Goal: Information Seeking & Learning: Find specific page/section

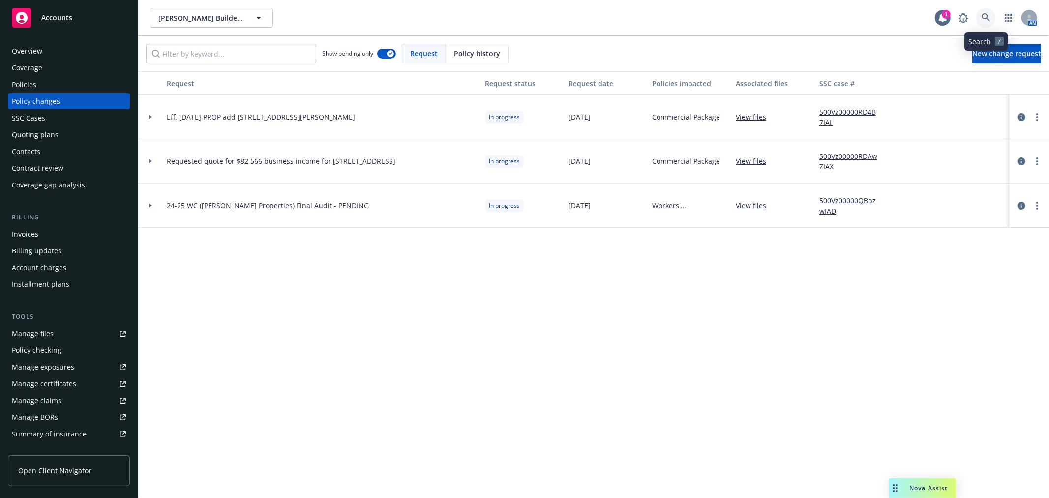
click at [989, 19] on icon at bounding box center [985, 17] width 9 height 9
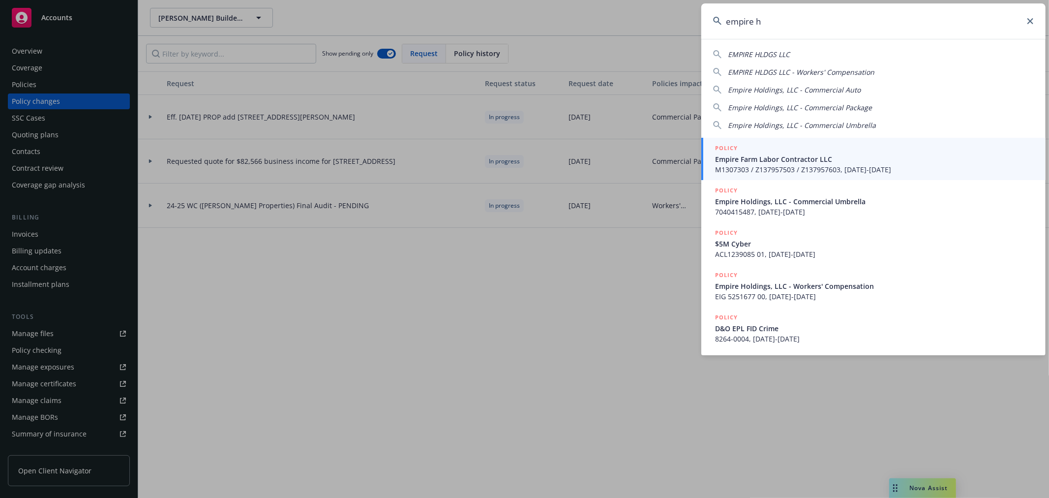
click at [759, 57] on span "EMPIRE HLDGS LLC" at bounding box center [759, 54] width 62 height 9
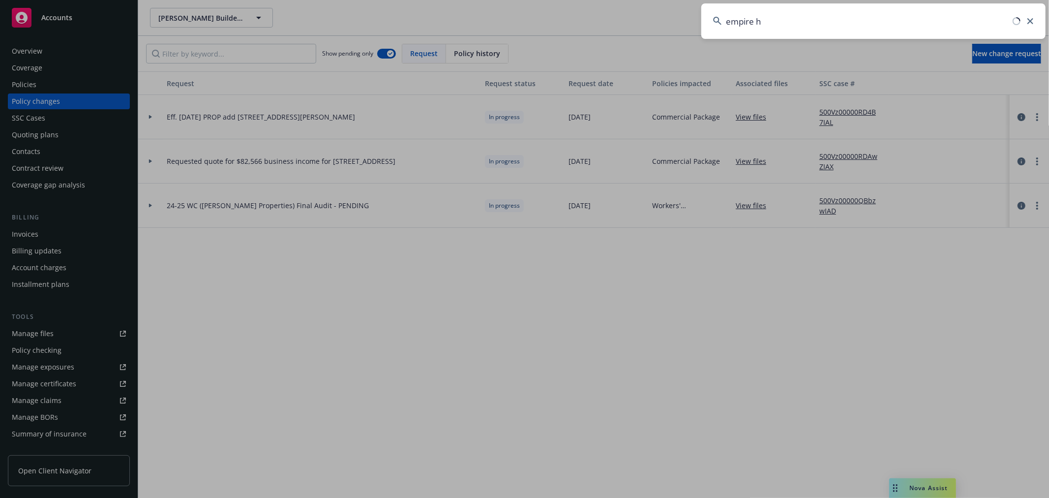
type input "EMPIRE HLDGS LLC"
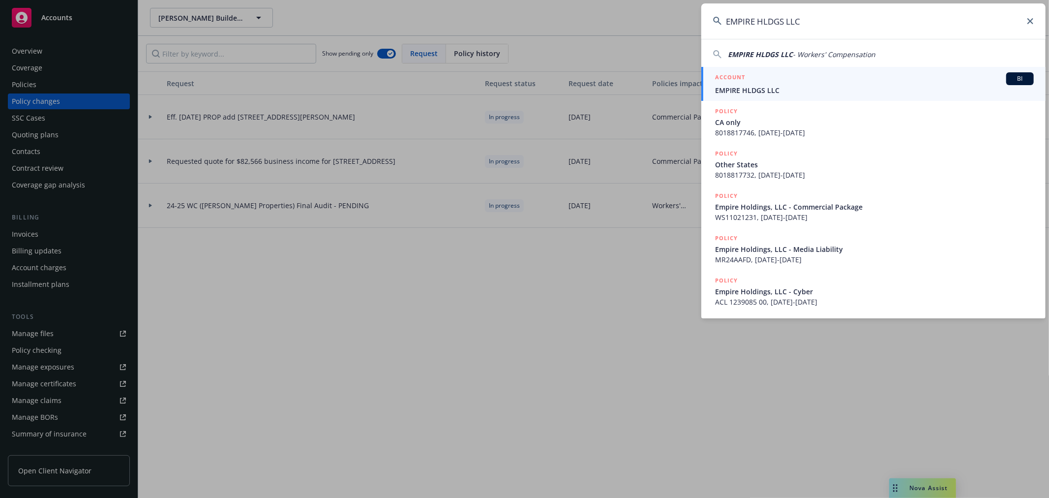
click at [748, 75] on div "ACCOUNT BI" at bounding box center [874, 78] width 319 height 13
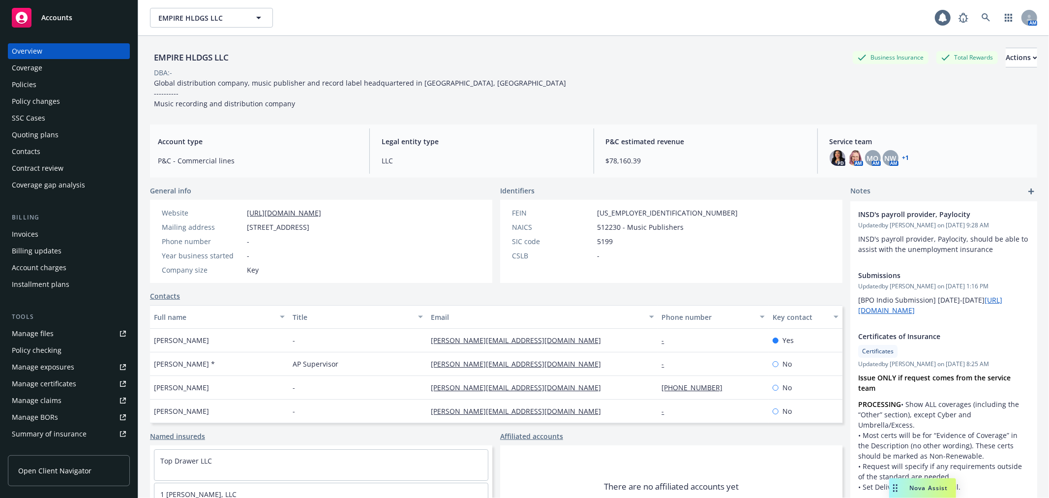
click at [57, 101] on div "Policy changes" at bounding box center [36, 101] width 48 height 16
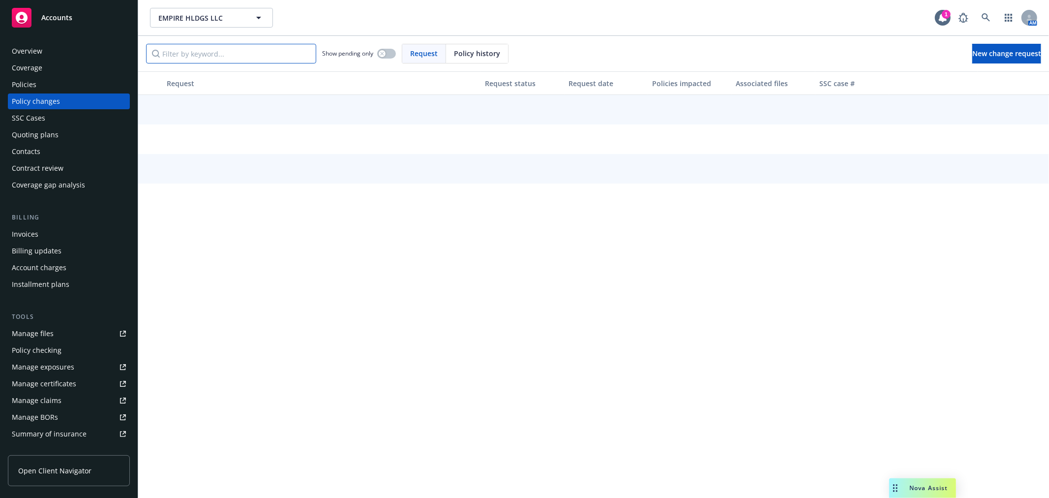
click at [181, 58] on input "Filter by keyword..." at bounding box center [231, 54] width 170 height 20
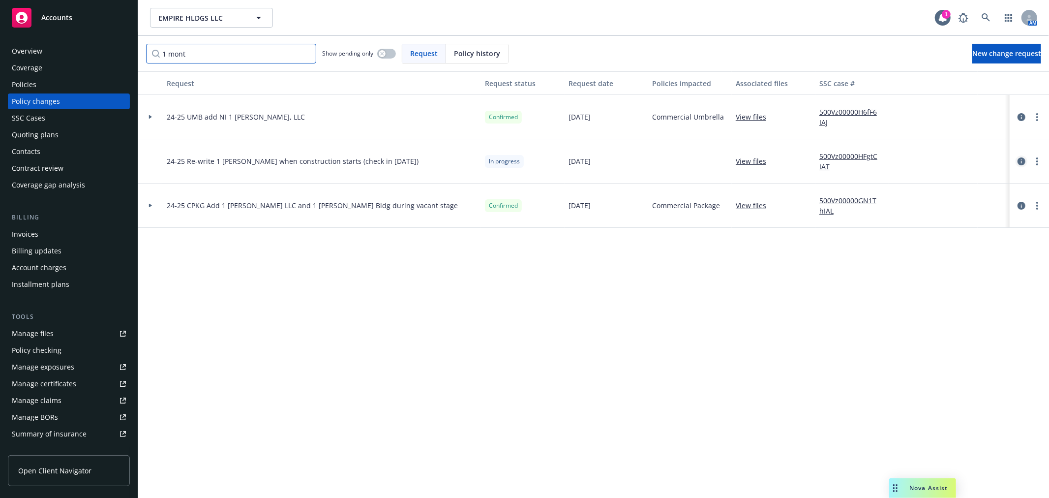
type input "1 mont"
click at [1018, 159] on icon "circleInformation" at bounding box center [1021, 161] width 8 height 8
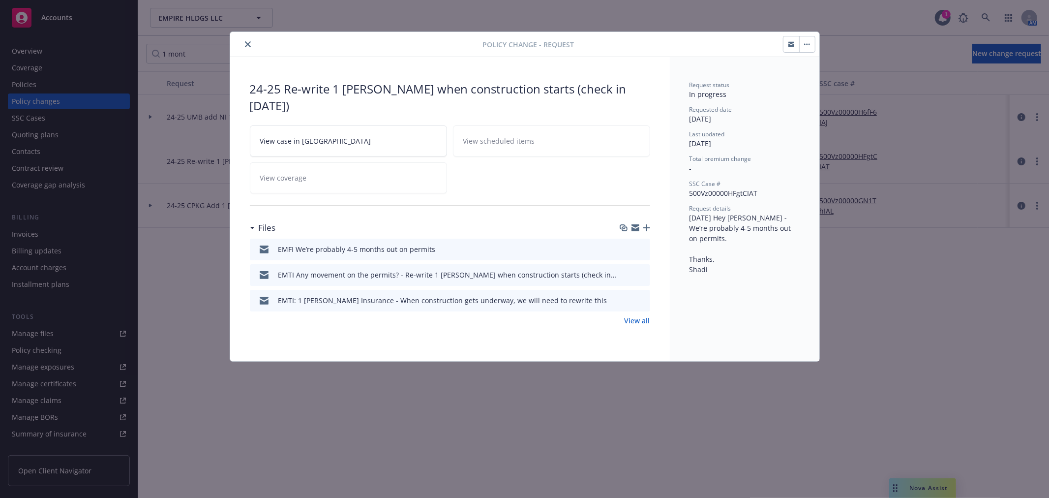
click at [631, 228] on icon "button" at bounding box center [635, 229] width 8 height 4
click at [812, 43] on button "button" at bounding box center [807, 44] width 16 height 16
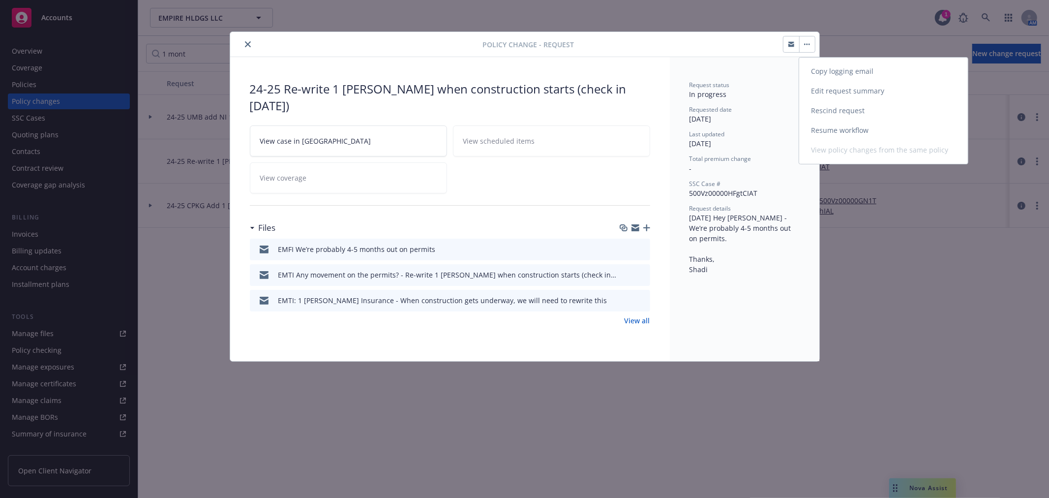
click at [841, 89] on link "Edit request summary" at bounding box center [883, 91] width 169 height 20
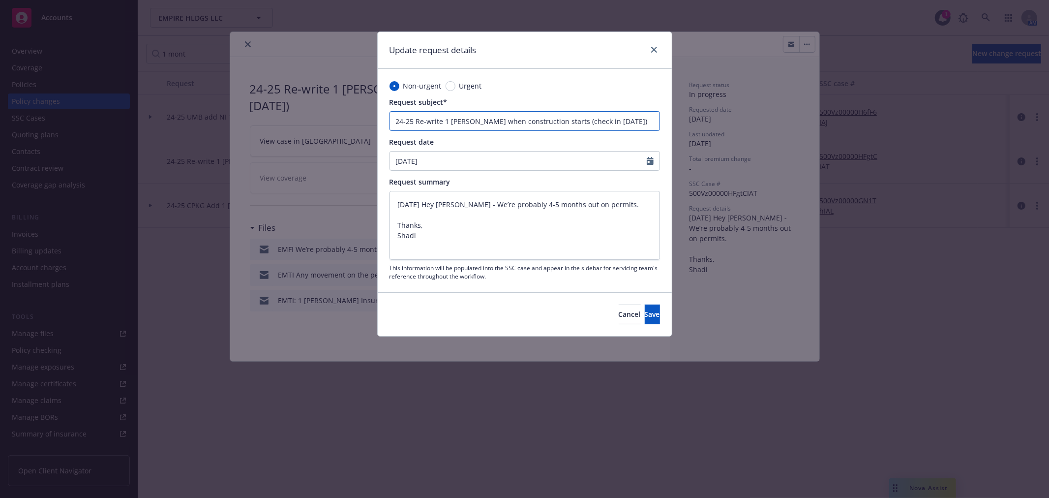
type textarea "x"
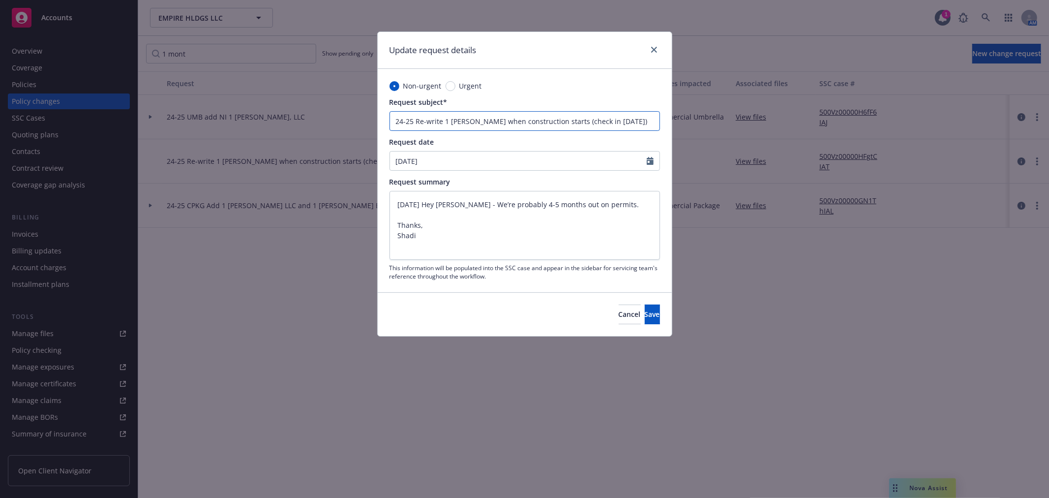
drag, startPoint x: 602, startPoint y: 117, endPoint x: 634, endPoint y: 118, distance: 32.0
click at [634, 118] on input "24-25 Re-write 1 [PERSON_NAME] when construction starts (check in [DATE])" at bounding box center [524, 121] width 270 height 20
type input "24-25 Re-write 1 [PERSON_NAME] when construction starts (check in )"
type textarea "x"
type input "24-25 Re-write 1 [PERSON_NAME] when construction starts (check in F)"
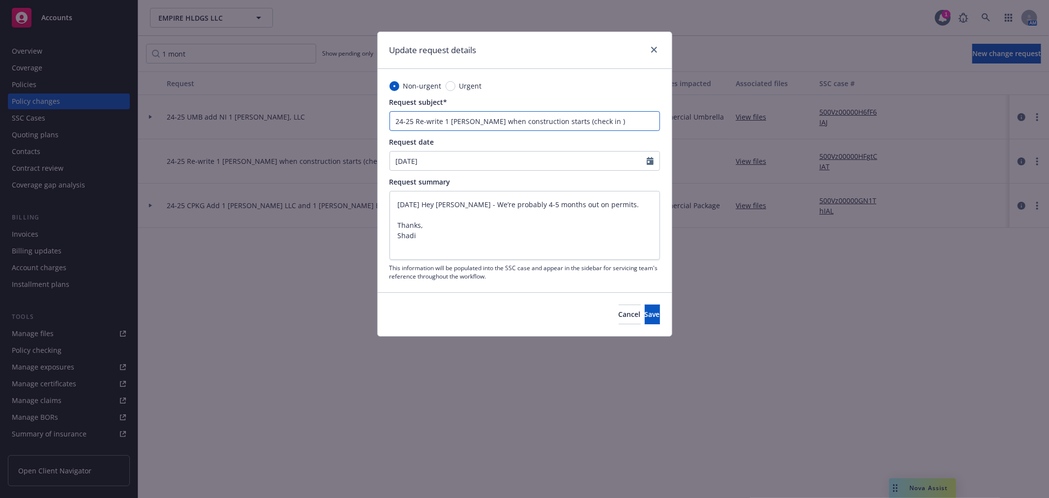
type textarea "x"
type input "24-25 Re-write 1 [PERSON_NAME] when construction starts (check in [GEOGRAPHIC_D…"
type textarea "x"
type input "24-25 Re-write 1 [PERSON_NAME] when construction starts (check in Feb)"
type textarea "x"
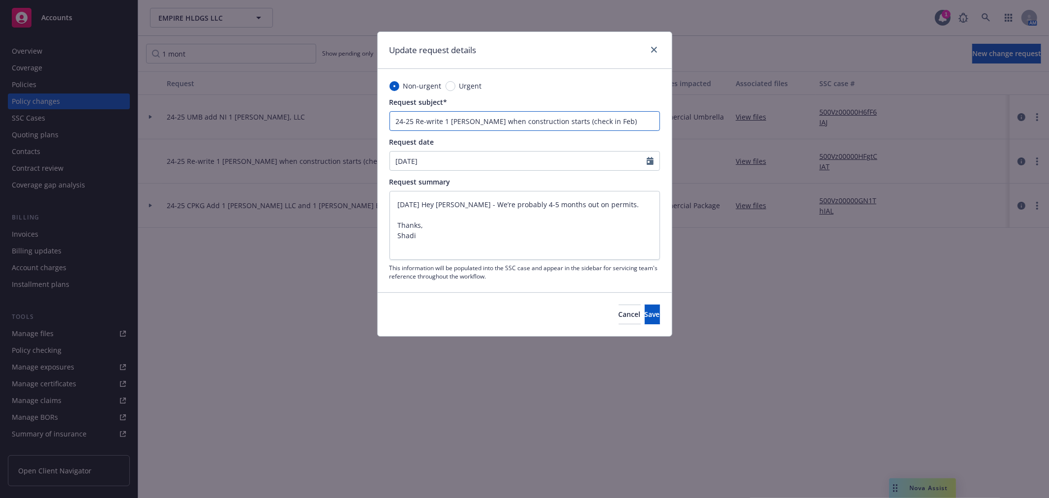
type input "24-25 Re-write 1 [PERSON_NAME] when construction starts (check in Feb )"
type textarea "x"
type input "24-25 Re-write 1 [PERSON_NAME] when construction starts (check in [DATE])"
type textarea "x"
type input "24-25 Re-write 1 [PERSON_NAME] when construction starts (check in [DATE])"
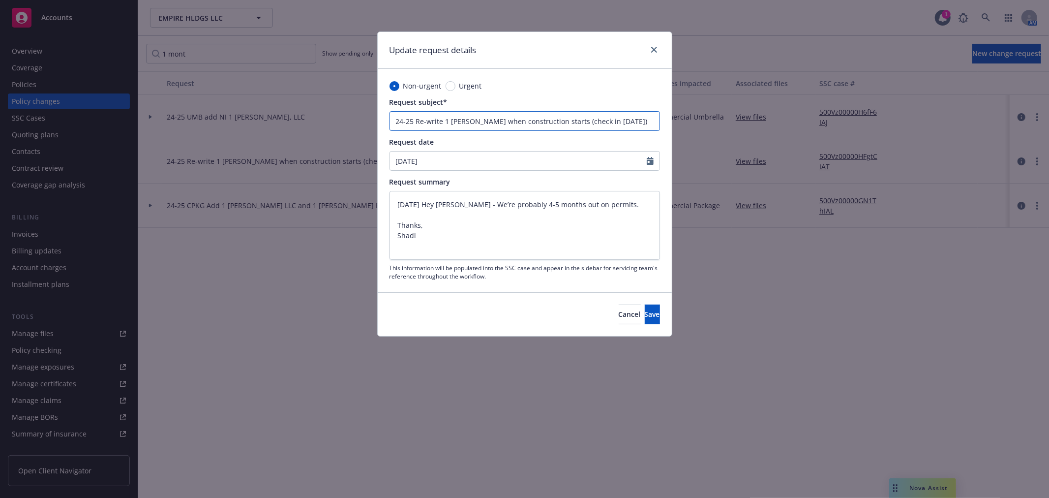
type textarea "x"
type input "24-25 Re-write 1 [PERSON_NAME] when construction starts (check in Feb 202)"
type textarea "x"
type input "24-25 Re-write 1 [PERSON_NAME] when construction starts (check in [DATE])"
type textarea "x"
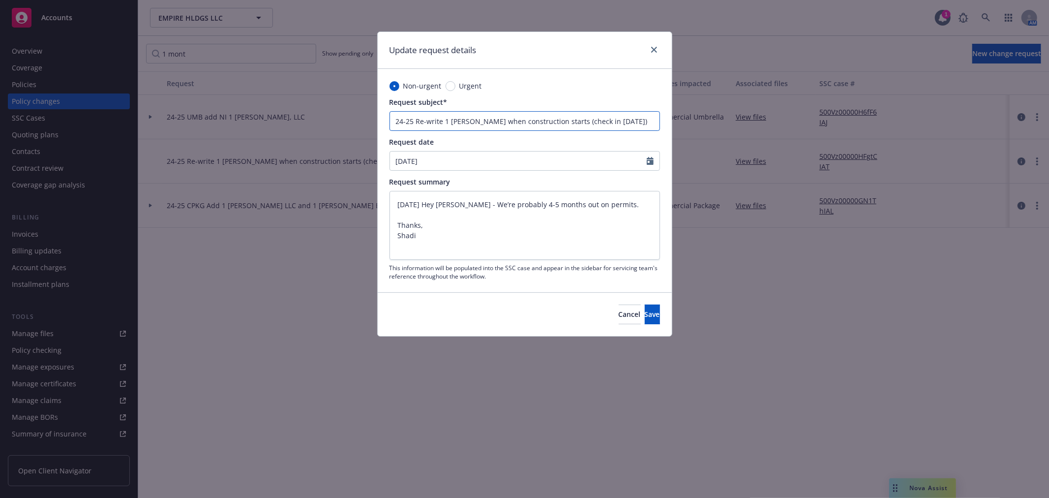
type input "24-25 Re-write 1 [PERSON_NAME] when construction starts (check in [DATE])"
click at [436, 159] on input "[DATE]" at bounding box center [518, 160] width 257 height 19
type input "[DATE]"
click at [645, 315] on span "Save" at bounding box center [652, 313] width 15 height 9
type textarea "x"
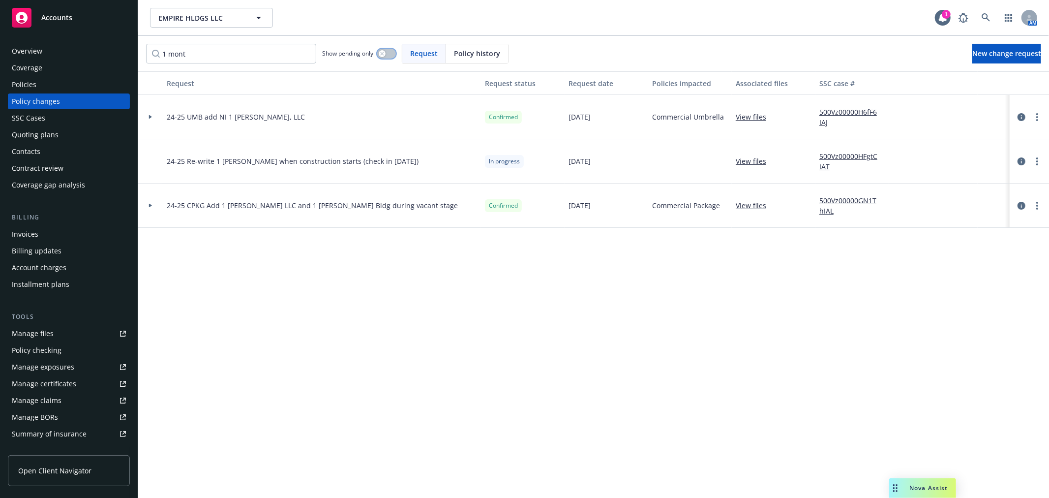
click at [386, 56] on button "button" at bounding box center [386, 54] width 19 height 10
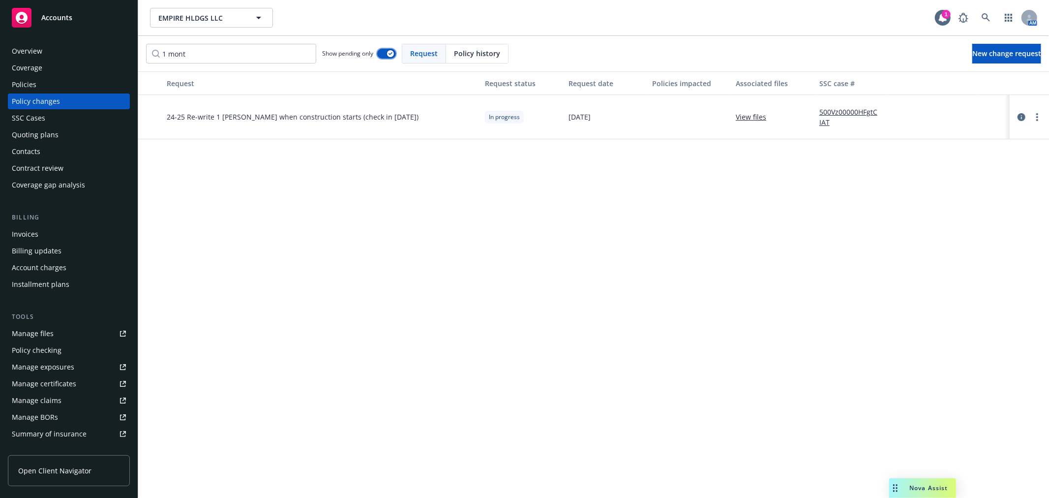
click at [386, 56] on button "button" at bounding box center [386, 54] width 19 height 10
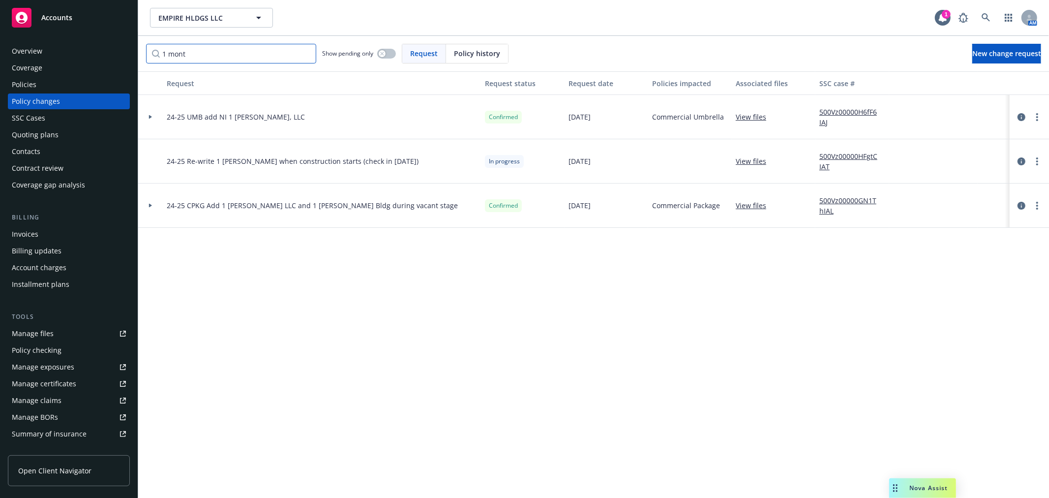
drag, startPoint x: 227, startPoint y: 59, endPoint x: 151, endPoint y: 52, distance: 76.1
click at [151, 52] on input "1 mont" at bounding box center [231, 54] width 170 height 20
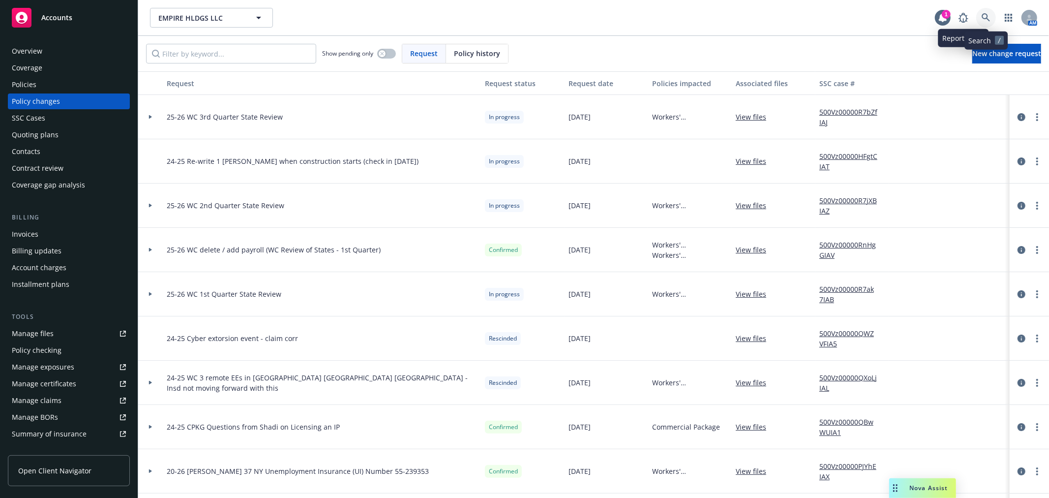
click at [983, 19] on icon at bounding box center [985, 17] width 9 height 9
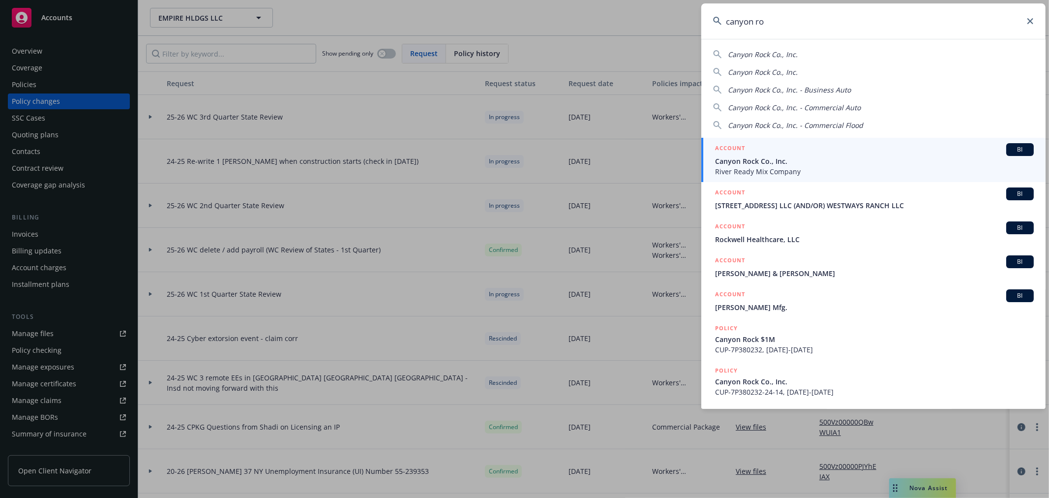
type input "canyon ro"
click at [812, 173] on span "River Ready Mix Company" at bounding box center [874, 171] width 319 height 10
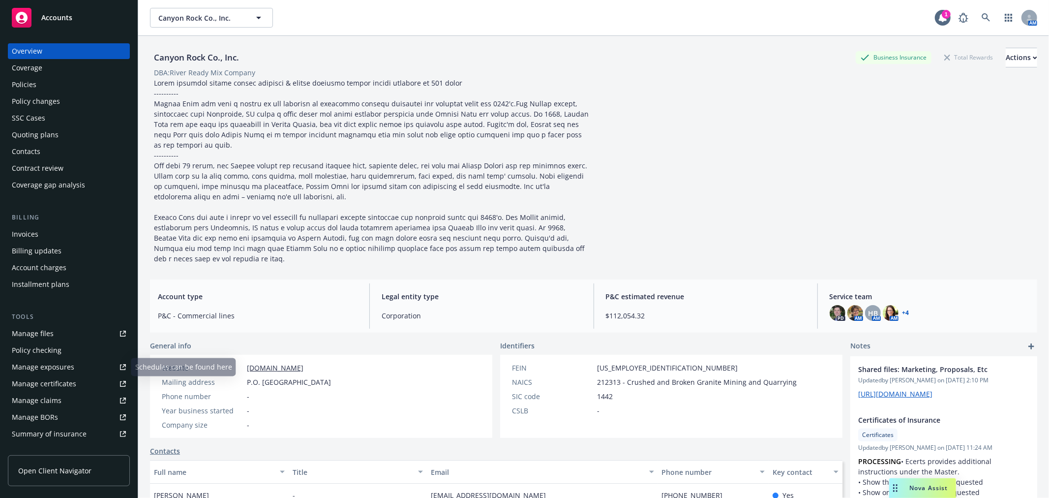
click at [63, 382] on div "Manage certificates" at bounding box center [44, 384] width 64 height 16
click at [60, 335] on link "Manage files" at bounding box center [69, 333] width 122 height 16
click at [57, 332] on link "Manage files" at bounding box center [69, 333] width 122 height 16
click at [981, 20] on icon at bounding box center [985, 17] width 9 height 9
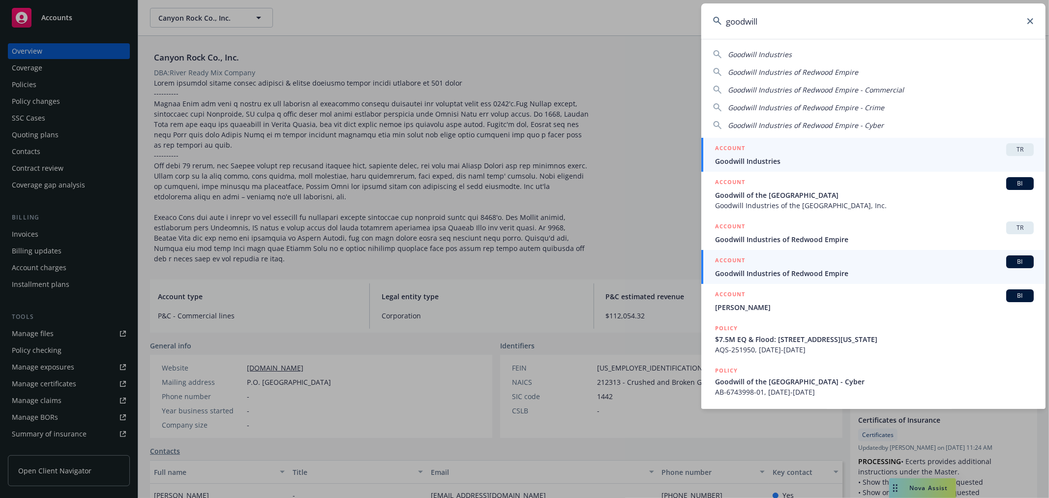
type input "goodwill"
click at [861, 274] on span "Goodwill Industries of Redwood Empire" at bounding box center [874, 273] width 319 height 10
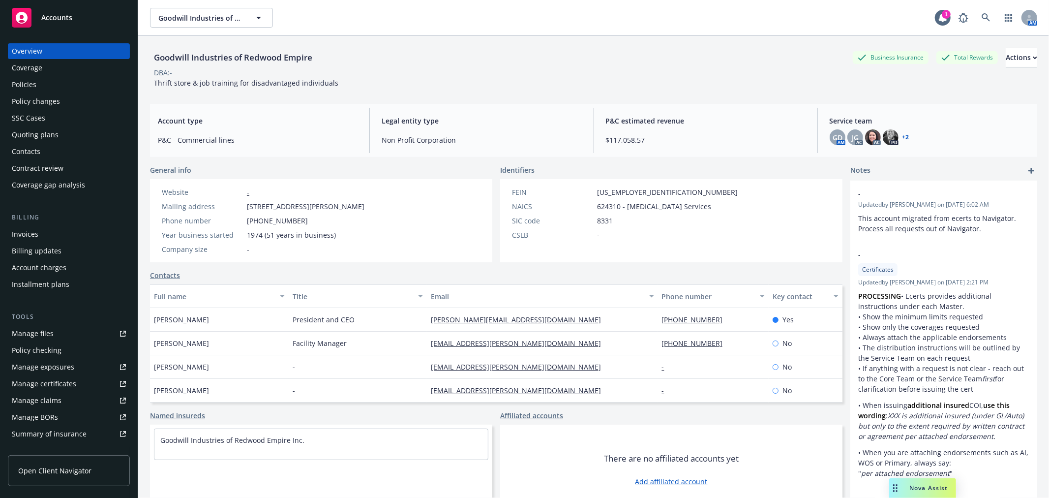
click at [84, 91] on div "Policies" at bounding box center [69, 85] width 114 height 16
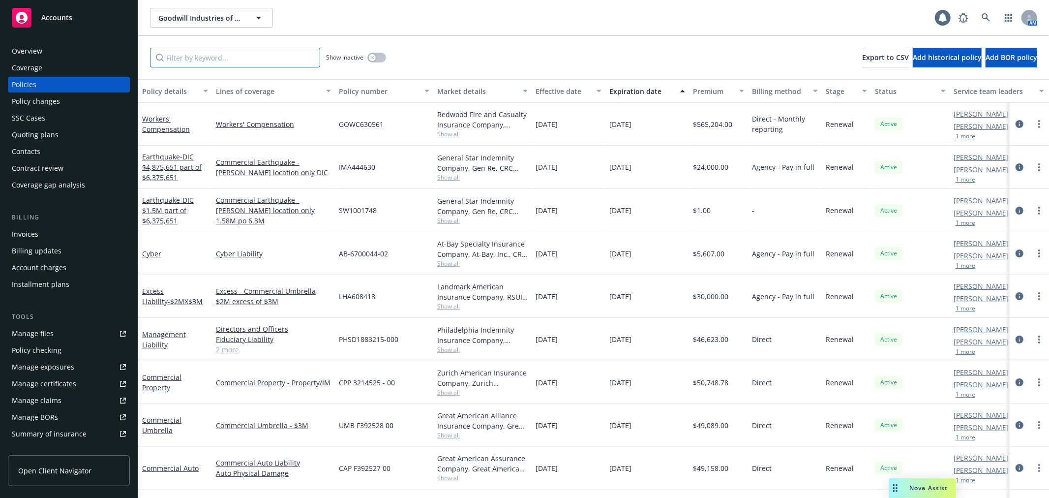
click at [224, 65] on input "Filter by keyword..." at bounding box center [235, 58] width 170 height 20
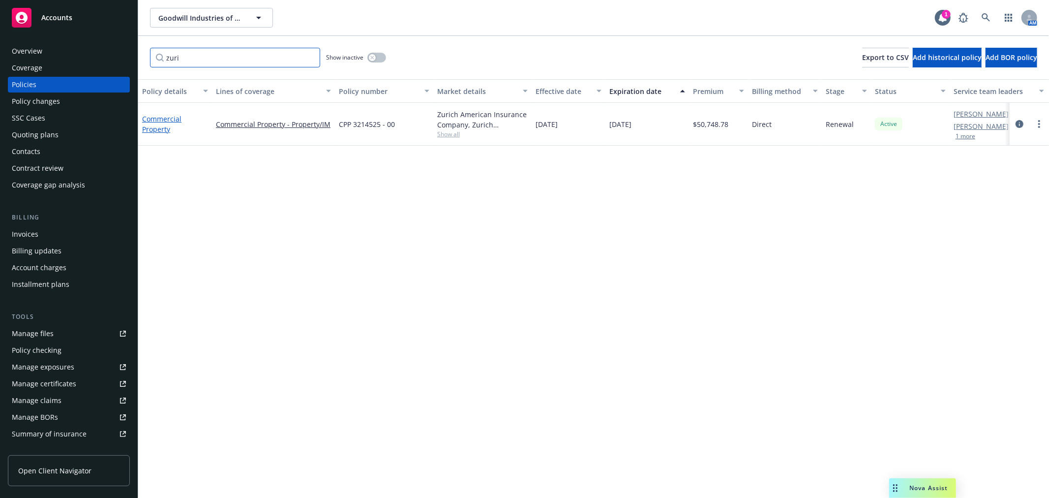
type input "zuri"
click at [147, 118] on link "Commercial Property" at bounding box center [161, 124] width 39 height 20
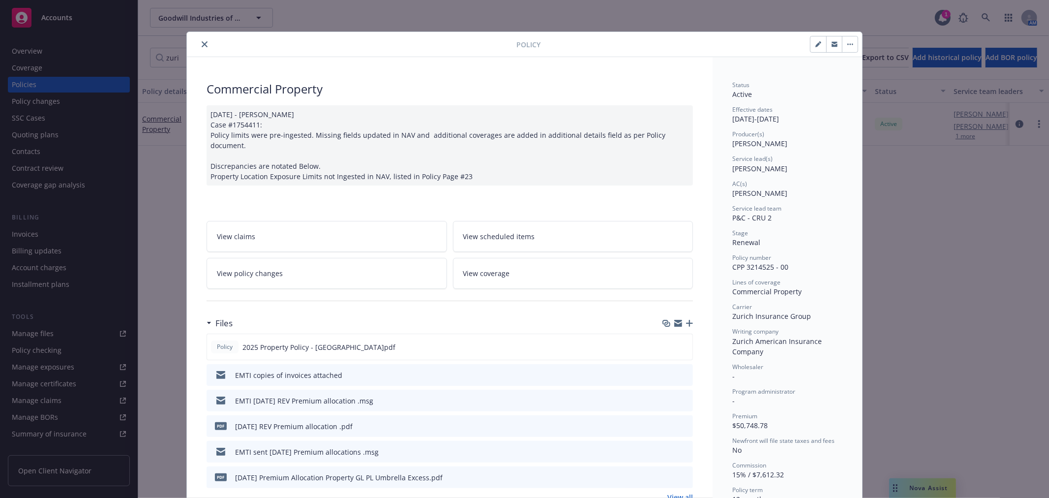
click at [674, 322] on icon "button" at bounding box center [678, 324] width 8 height 4
drag, startPoint x: 673, startPoint y: 313, endPoint x: 630, endPoint y: 362, distance: 65.5
click at [674, 319] on icon "button" at bounding box center [678, 323] width 8 height 8
